Goal: Information Seeking & Learning: Learn about a topic

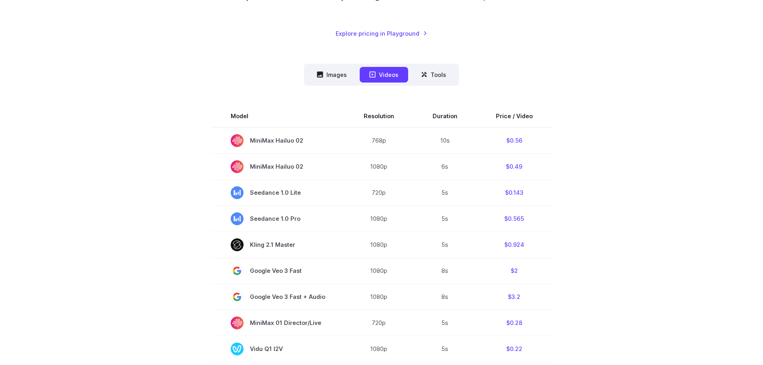
scroll to position [206, 0]
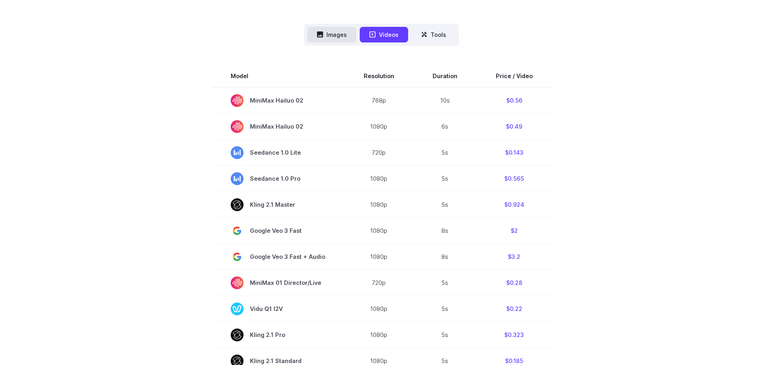
click at [347, 37] on button "Images" at bounding box center [331, 35] width 49 height 16
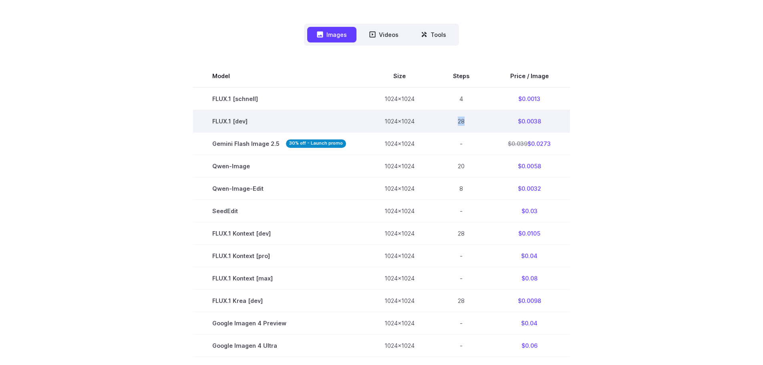
drag, startPoint x: 457, startPoint y: 121, endPoint x: 467, endPoint y: 121, distance: 10.4
click at [467, 121] on td "28" at bounding box center [461, 121] width 55 height 22
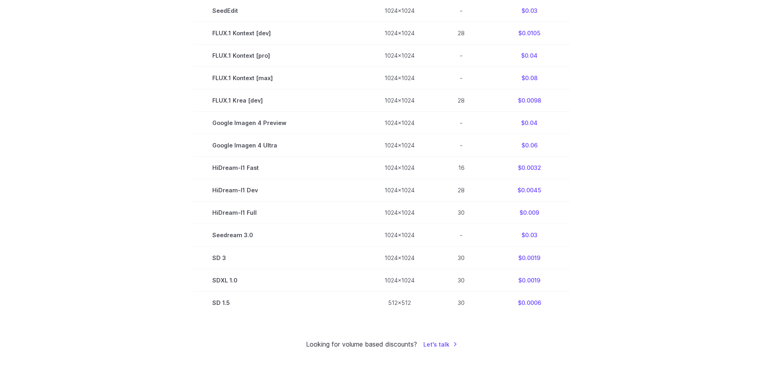
scroll to position [447, 0]
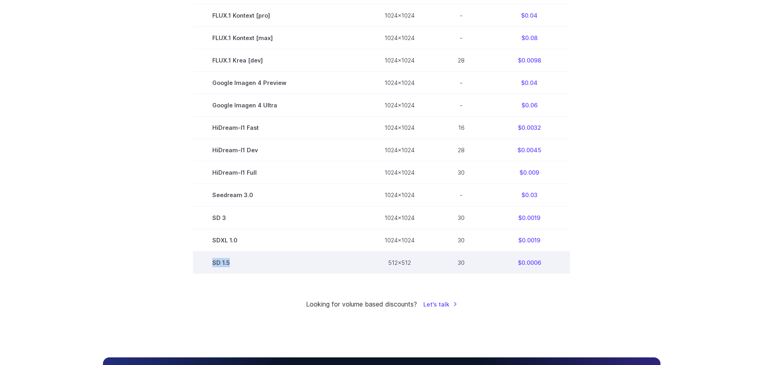
drag, startPoint x: 211, startPoint y: 261, endPoint x: 240, endPoint y: 262, distance: 29.3
click at [240, 262] on td "SD 1.5" at bounding box center [279, 262] width 172 height 22
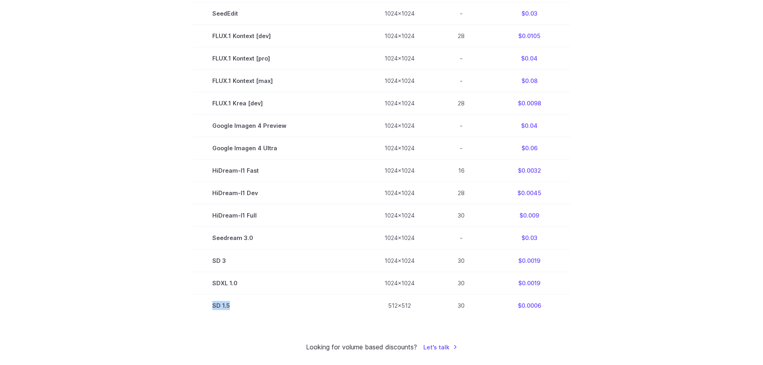
scroll to position [407, 0]
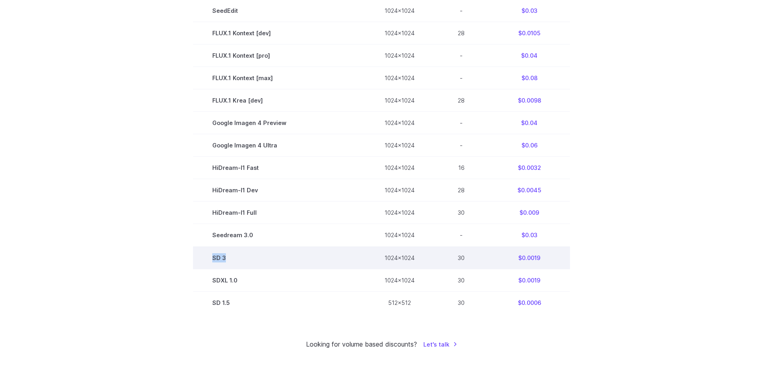
drag, startPoint x: 211, startPoint y: 256, endPoint x: 238, endPoint y: 257, distance: 27.7
click at [238, 257] on td "SD 3" at bounding box center [279, 257] width 172 height 22
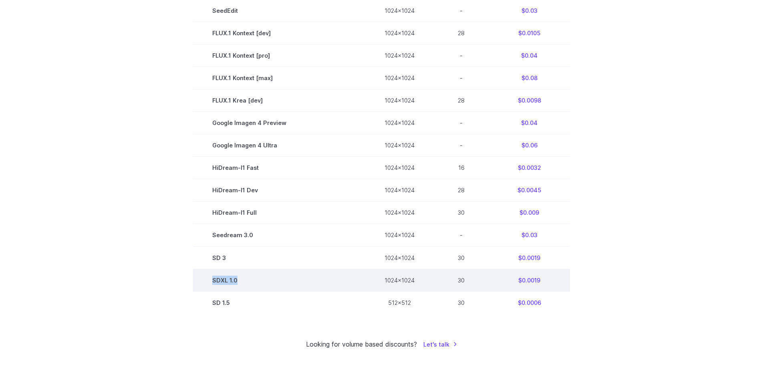
drag, startPoint x: 214, startPoint y: 279, endPoint x: 241, endPoint y: 280, distance: 27.3
click at [241, 280] on td "SDXL 1.0" at bounding box center [279, 280] width 172 height 22
